Goal: Transaction & Acquisition: Purchase product/service

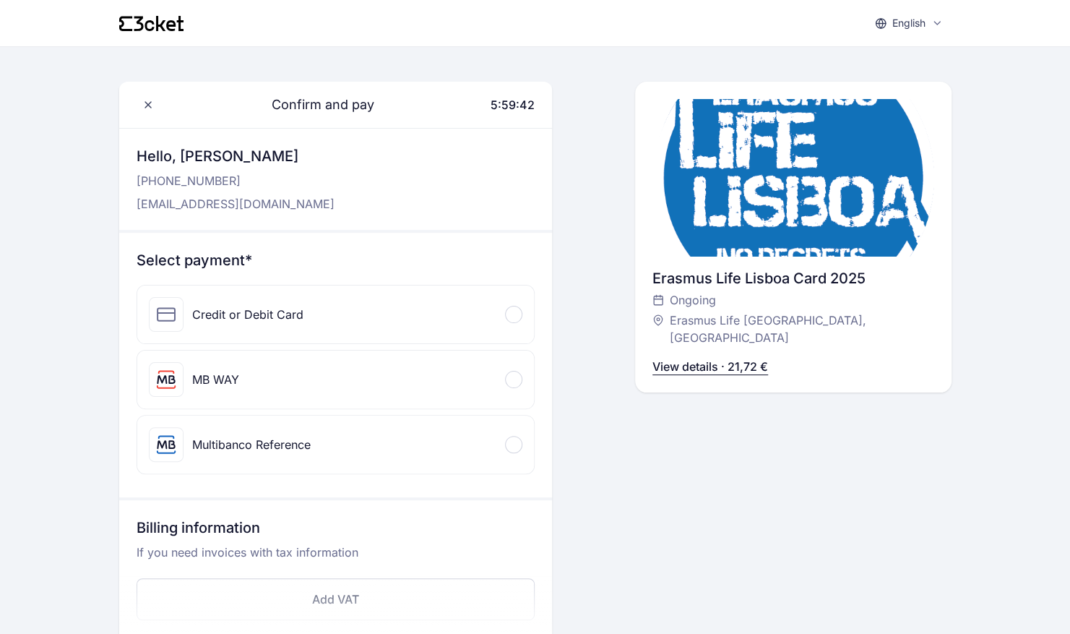
click at [260, 313] on div "Credit or Debit Card" at bounding box center [247, 314] width 111 height 17
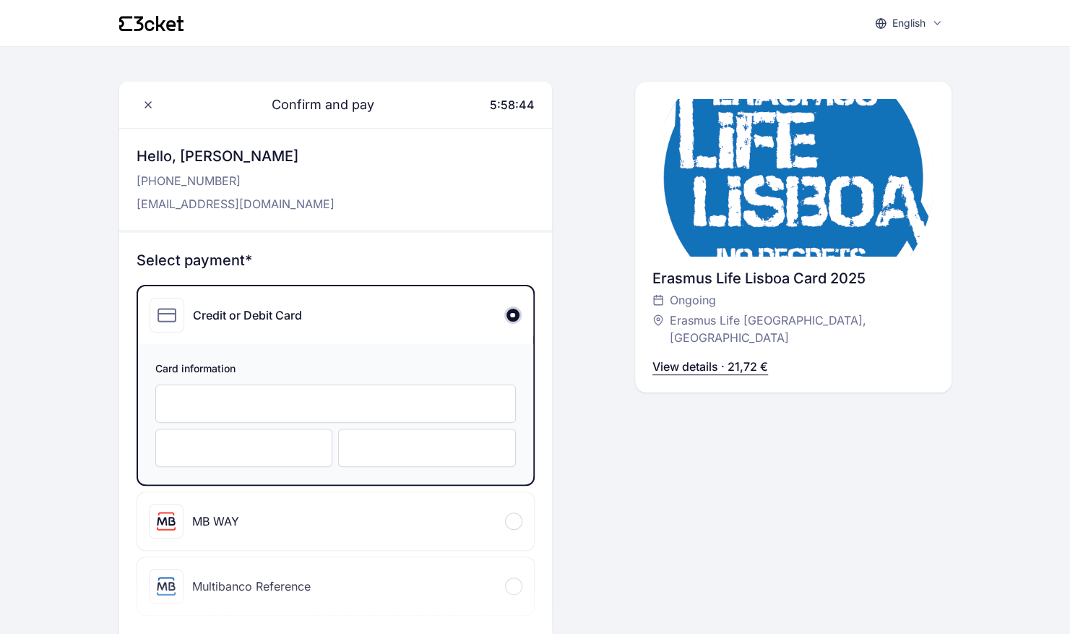
click at [794, 497] on div "Confirm and pay 5:58:44 Hello, Julian Temming +491 765 693 195 jtemming3@gmail.…" at bounding box center [793, 469] width 317 height 774
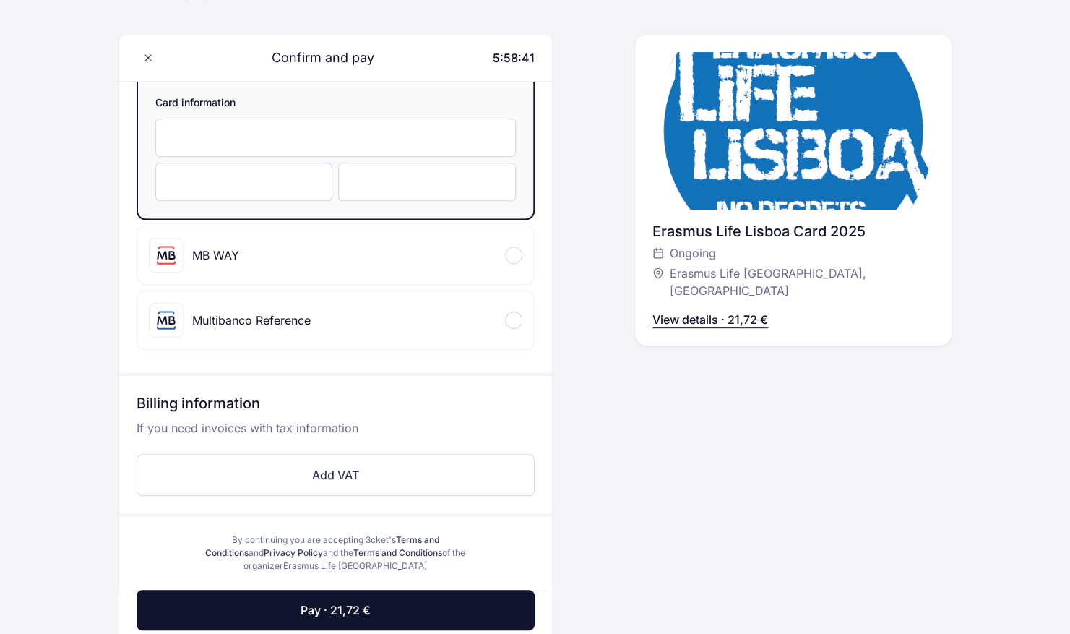
scroll to position [289, 0]
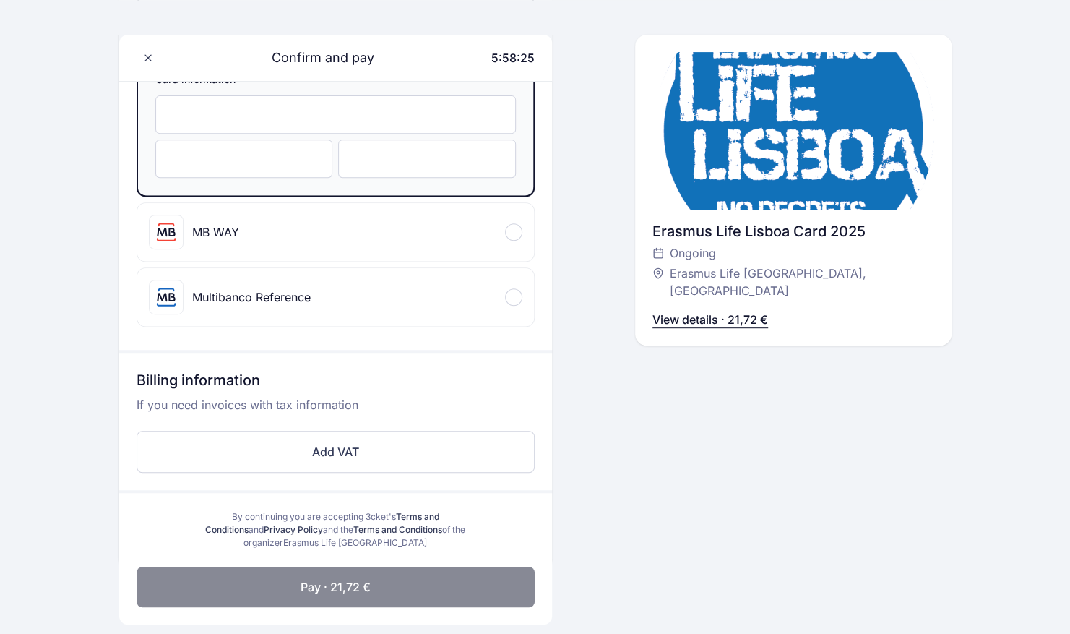
click at [345, 580] on span "Pay · 21,72 €" at bounding box center [336, 586] width 70 height 17
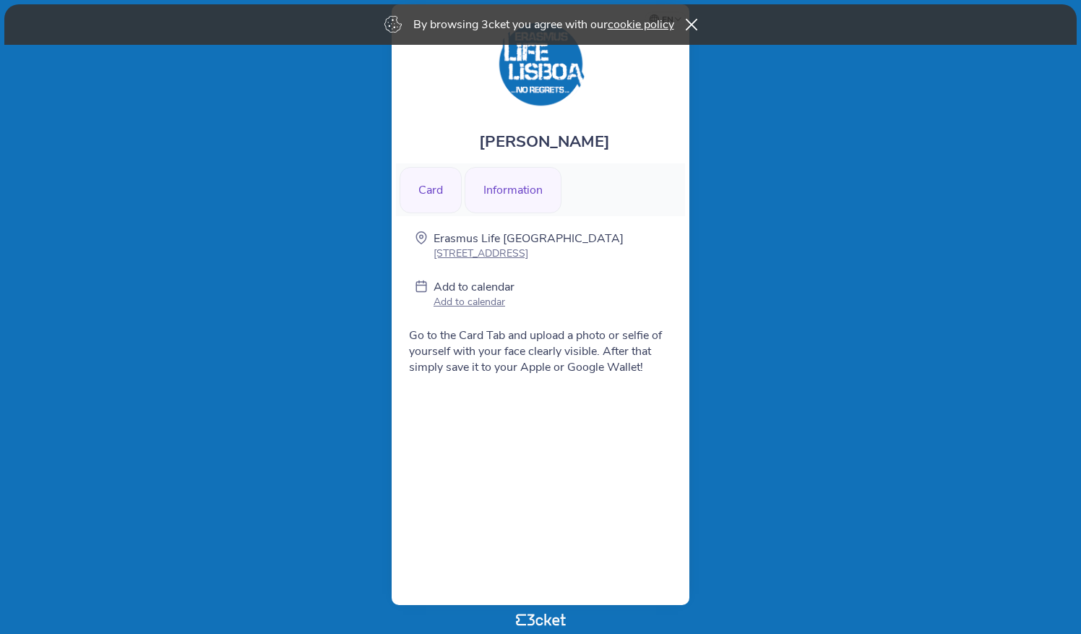
click at [419, 195] on div "Card" at bounding box center [431, 190] width 62 height 46
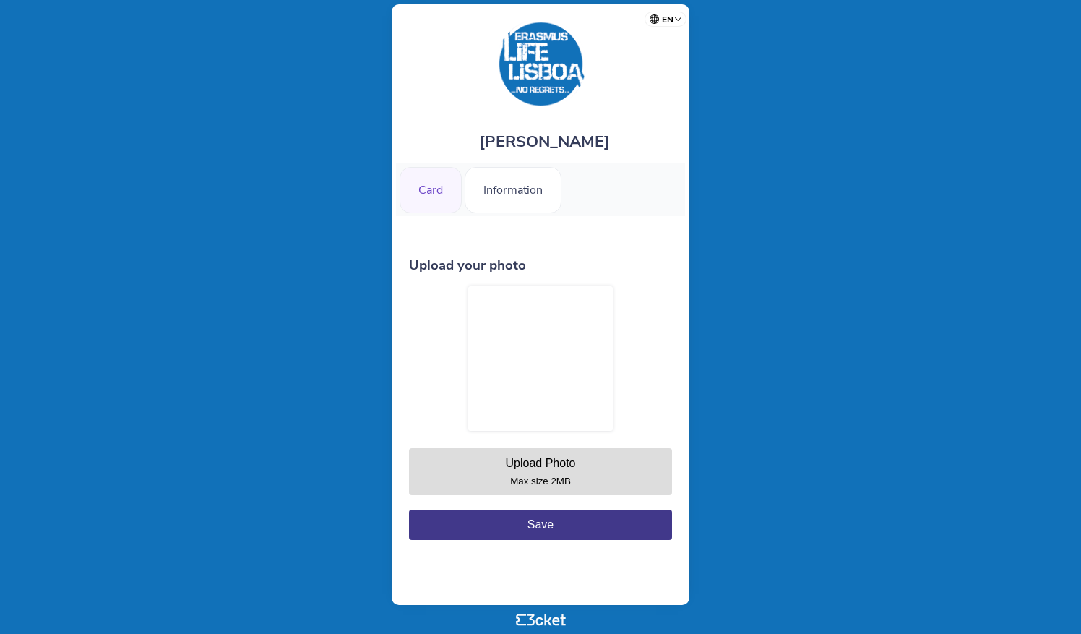
click at [549, 470] on button "Upload Photo Max size 2MB" at bounding box center [540, 471] width 263 height 47
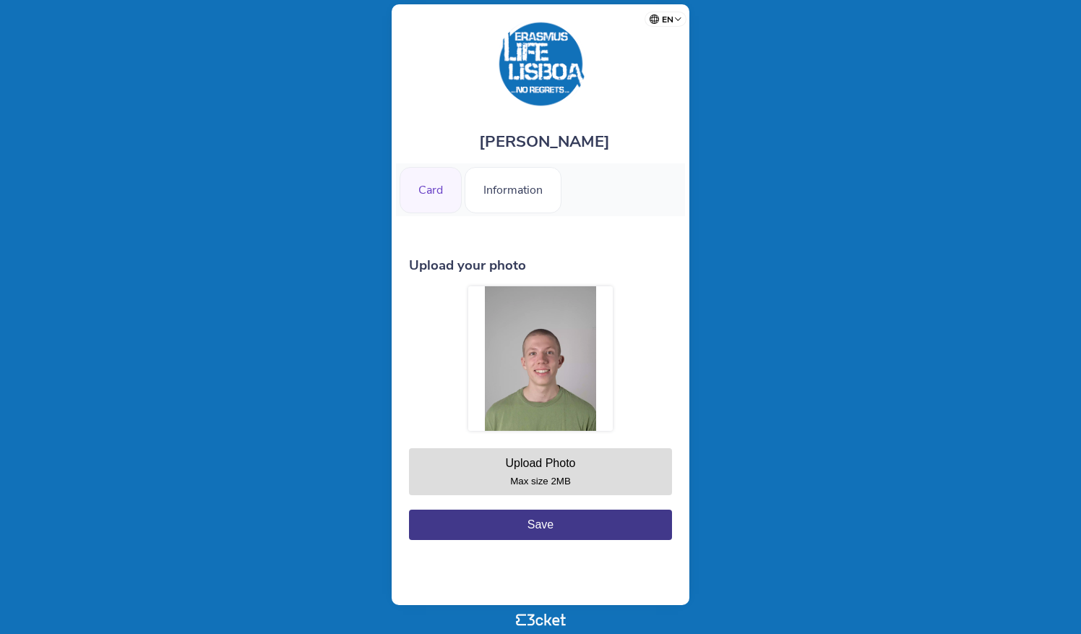
click at [561, 528] on button "Save" at bounding box center [540, 524] width 263 height 30
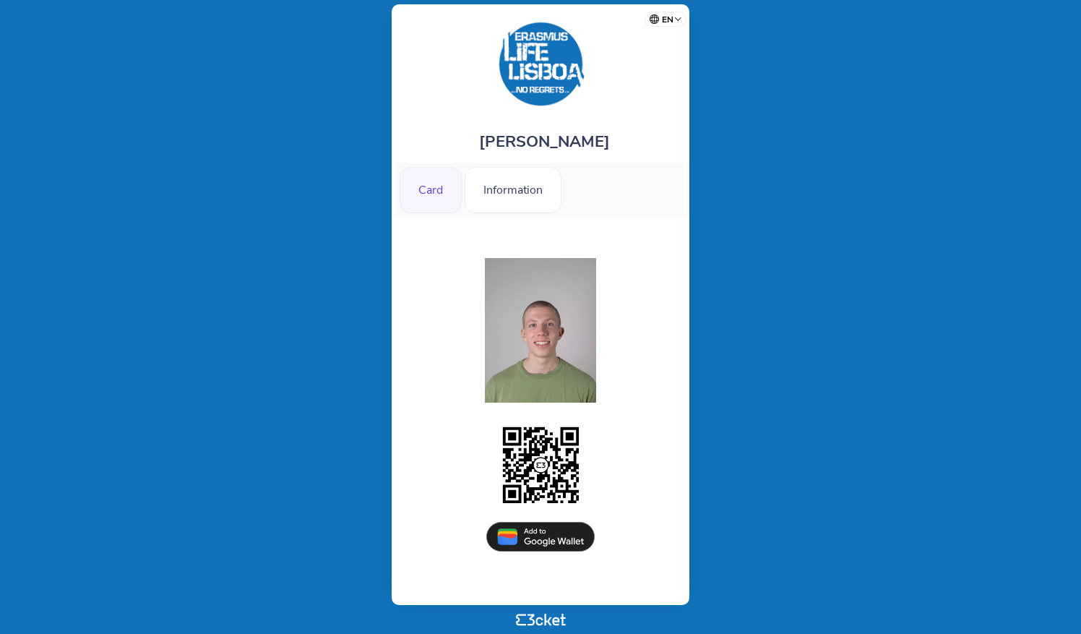
click at [546, 535] on img at bounding box center [540, 537] width 108 height 30
